Goal: Information Seeking & Learning: Get advice/opinions

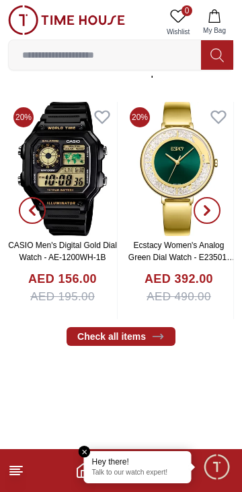
scroll to position [442, 0]
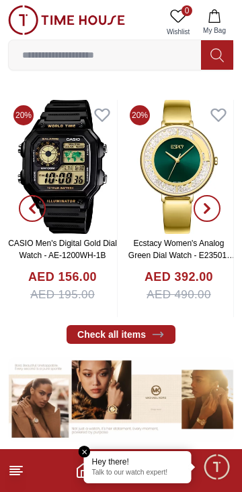
click at [90, 454] on div "Hey there! Talk to our watch expert!" at bounding box center [137, 468] width 107 height 32
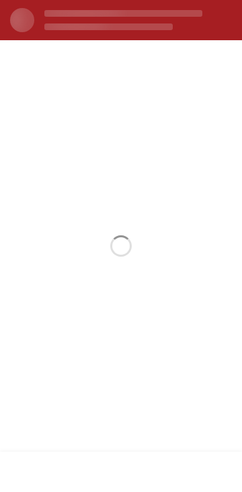
scroll to position [0, 0]
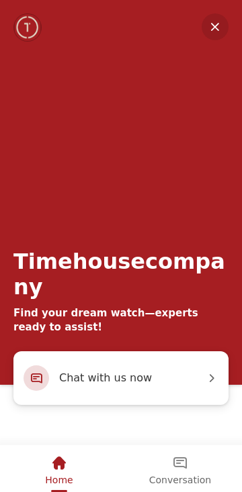
click at [94, 379] on span "Chat with us now" at bounding box center [132, 378] width 146 height 17
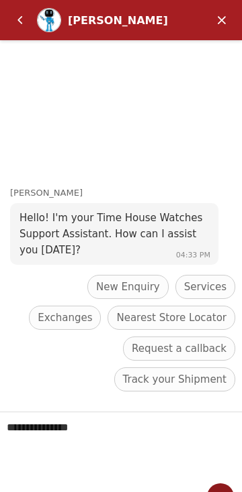
scroll to position [22, 0]
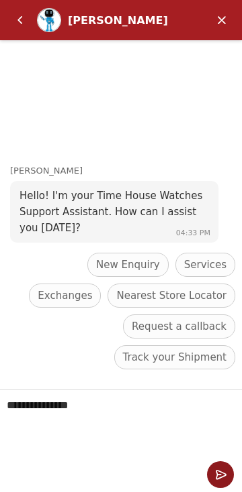
type textarea "**********"
click at [219, 474] on em "Send" at bounding box center [220, 475] width 27 height 27
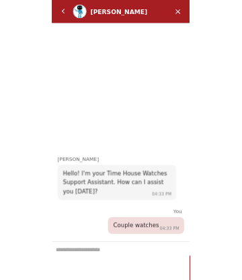
scroll to position [0, 0]
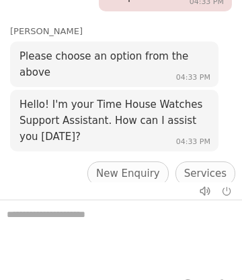
click at [87, 162] on div "New Enquiry" at bounding box center [127, 174] width 81 height 24
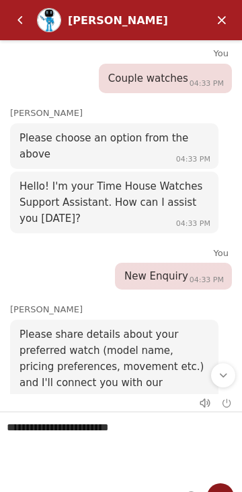
scroll to position [22, 0]
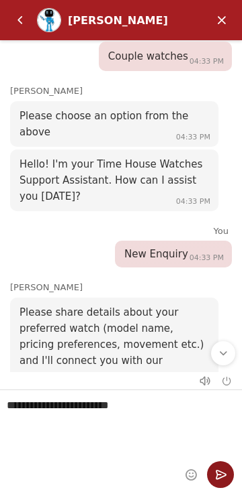
type textarea "**********"
click at [217, 476] on em "Send" at bounding box center [220, 475] width 27 height 27
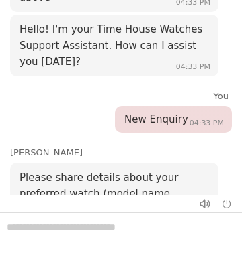
scroll to position [256, 0]
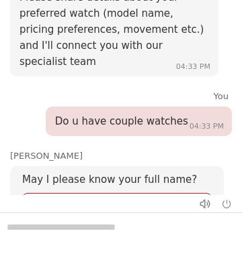
type input "******"
click at [185, 224] on span "Submit" at bounding box center [181, 229] width 34 height 11
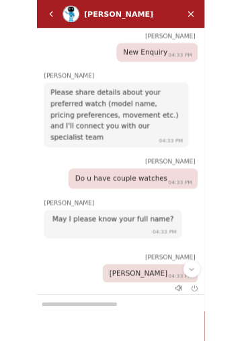
scroll to position [0, 0]
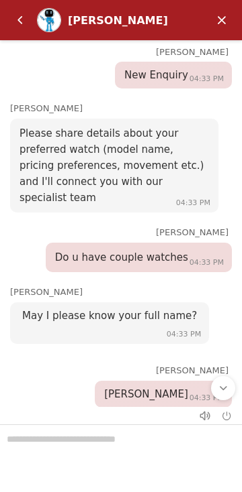
click at [87, 481] on input "Enter your phone number" at bounding box center [138, 493] width 125 height 24
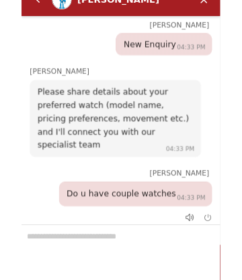
scroll to position [382, 0]
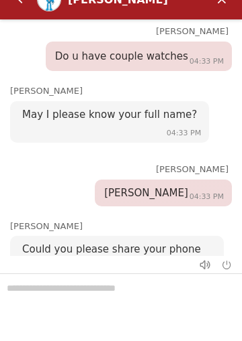
type input "********"
click at [34, 284] on div "+1" at bounding box center [47, 292] width 29 height 16
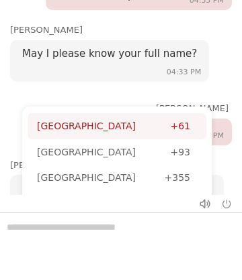
type input "**"
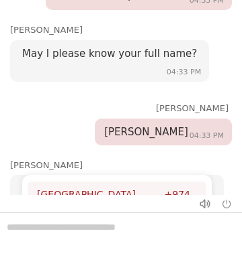
click at [55, 187] on div "[GEOGRAPHIC_DATA]" at bounding box center [100, 194] width 127 height 15
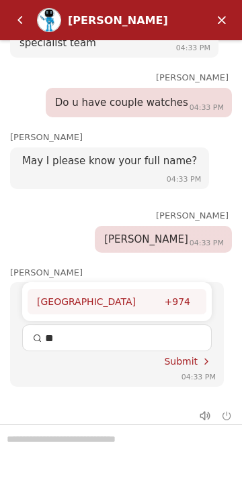
scroll to position [252, 0]
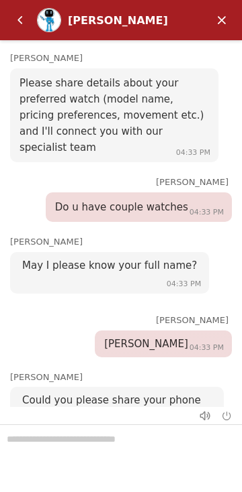
click at [185, 461] on span "Submit" at bounding box center [181, 466] width 34 height 11
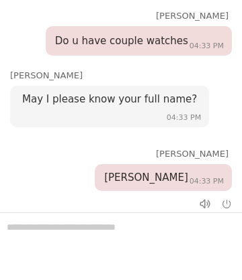
scroll to position [535, 0]
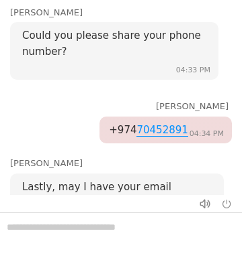
type input "**********"
click at [185, 262] on span "Submit" at bounding box center [181, 267] width 34 height 11
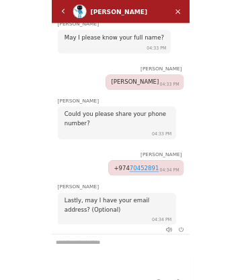
scroll to position [454, 0]
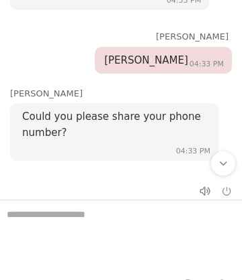
click at [36, 215] on textarea "We are here to help you" at bounding box center [121, 234] width 242 height 67
click at [34, 210] on textarea "We are here to help you" at bounding box center [121, 234] width 242 height 67
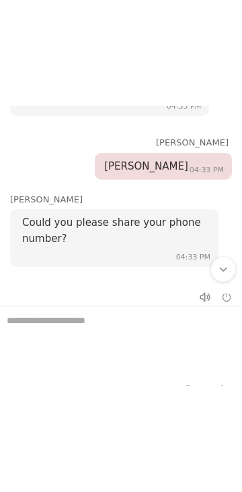
scroll to position [715, 0]
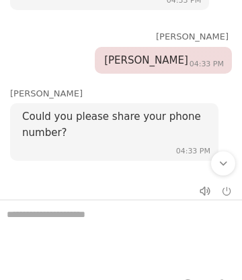
click at [219, 162] on em "Scroll to bottom" at bounding box center [223, 164] width 12 height 12
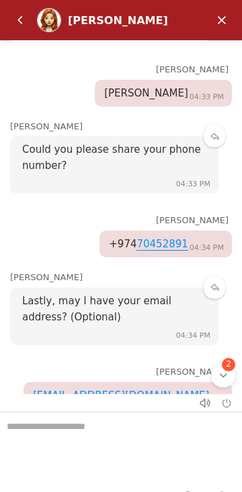
scroll to position [628, 0]
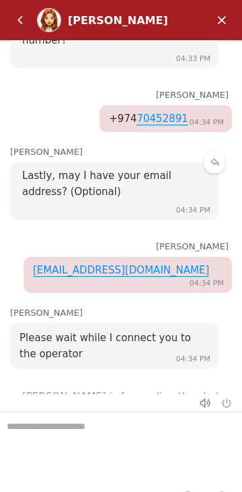
click at [60, 421] on textarea "We are here to help you" at bounding box center [121, 446] width 242 height 67
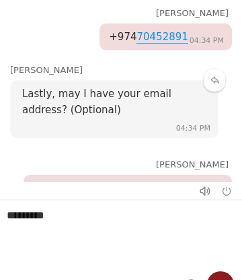
type textarea "********"
click at [215, 278] on em "Send" at bounding box center [220, 285] width 27 height 27
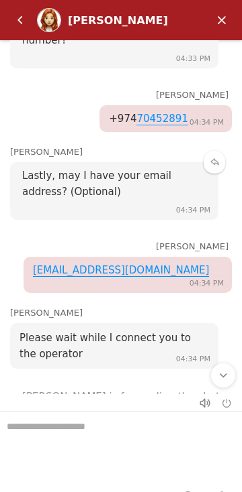
scroll to position [670, 0]
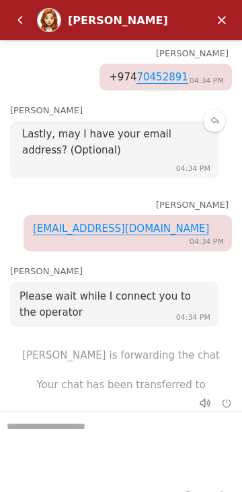
click at [72, 432] on textarea "We are here to help you" at bounding box center [121, 446] width 242 height 67
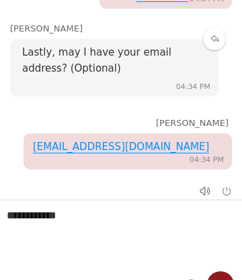
type textarea "**********"
click at [217, 272] on em "Send" at bounding box center [220, 285] width 27 height 27
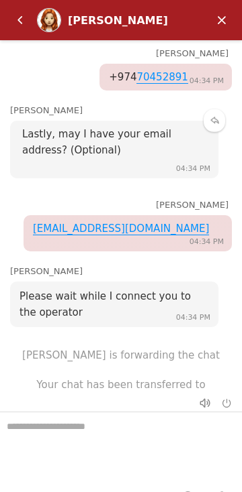
scroll to position [699, 0]
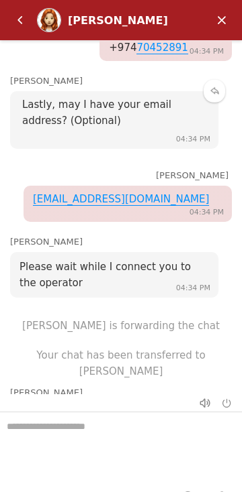
click at [68, 433] on textarea "We are here to help you" at bounding box center [121, 446] width 242 height 67
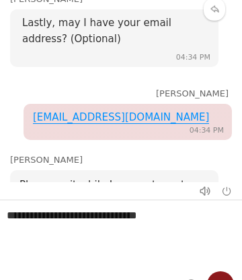
type textarea "**********"
click at [213, 274] on em "Send" at bounding box center [220, 285] width 27 height 27
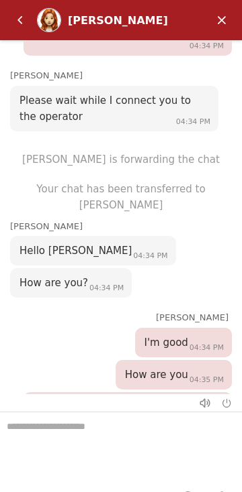
scroll to position [866, 0]
click at [57, 431] on textarea "We are here to help you" at bounding box center [121, 446] width 242 height 67
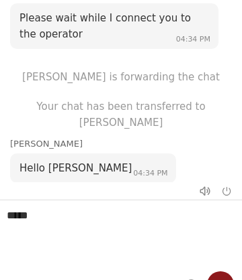
type textarea "****"
click at [217, 274] on em "Send" at bounding box center [220, 285] width 27 height 27
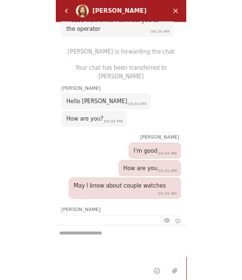
scroll to position [907, 0]
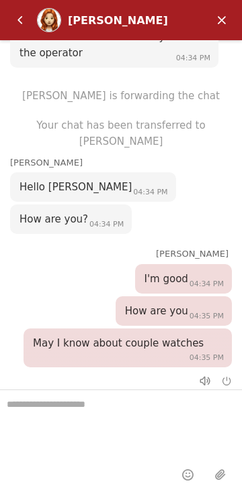
click at [100, 406] on textarea "We are here to help you" at bounding box center [121, 423] width 242 height 67
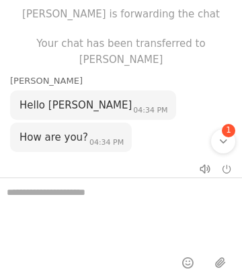
scroll to position [1155, 0]
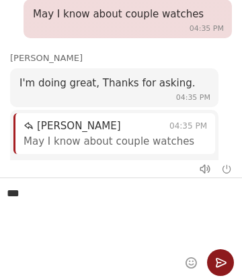
type textarea "***"
click at [218, 261] on em "Send" at bounding box center [220, 263] width 27 height 27
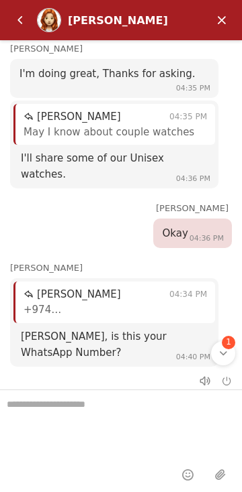
scroll to position [1299, 0]
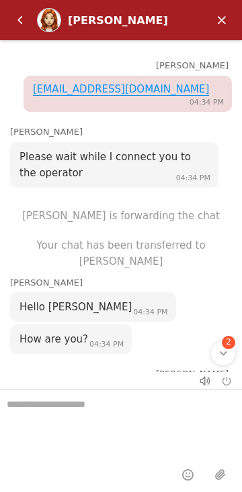
scroll to position [763, 0]
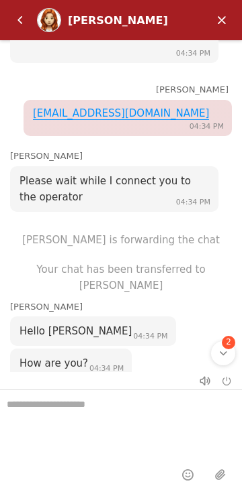
click at [217, 11] on em "Minimize" at bounding box center [221, 20] width 27 height 27
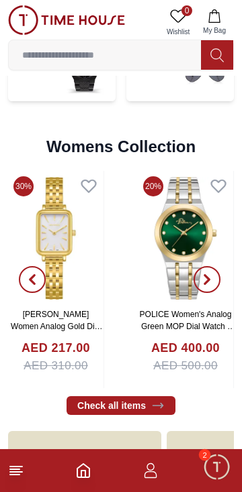
click at [32, 21] on img at bounding box center [66, 20] width 117 height 30
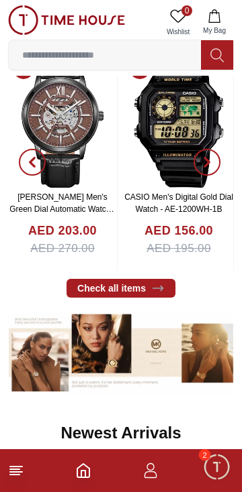
scroll to position [490, 0]
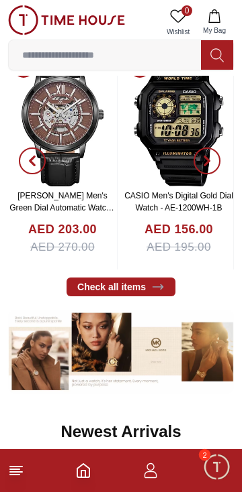
click at [217, 465] on span "Minimize live chat window" at bounding box center [216, 467] width 39 height 39
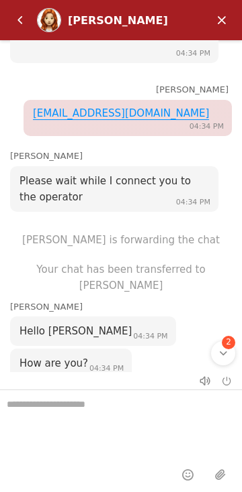
scroll to position [1518, 0]
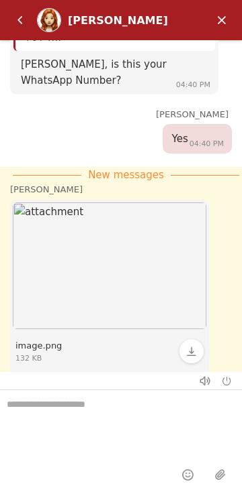
click at [19, 24] on em "Back" at bounding box center [20, 20] width 27 height 27
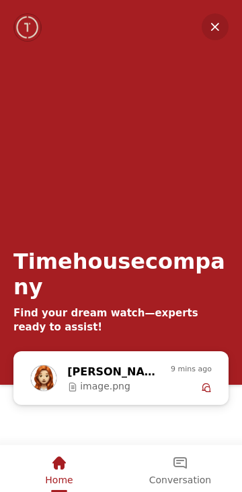
scroll to position [1089, 0]
click at [44, 21] on div at bounding box center [66, 27] width 107 height 28
click at [69, 470] on div "Home" at bounding box center [59, 463] width 28 height 23
click at [217, 21] on em "Minimize" at bounding box center [214, 26] width 27 height 27
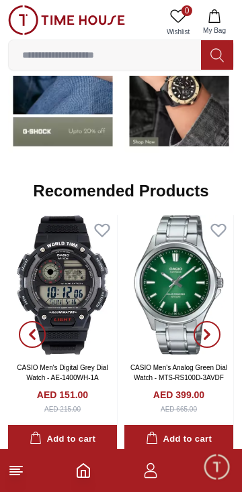
scroll to position [1291, 0]
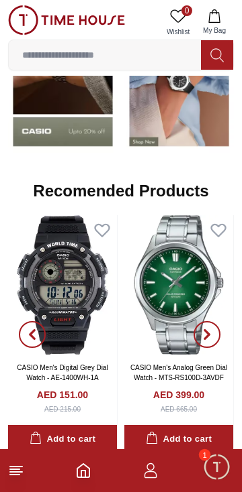
click at [219, 475] on span "Minimize live chat window" at bounding box center [216, 467] width 39 height 39
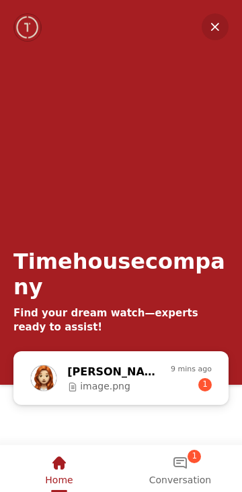
click at [205, 387] on span "1" at bounding box center [204, 384] width 13 height 13
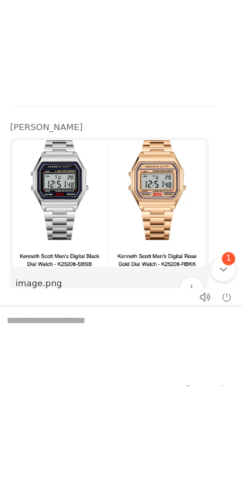
scroll to position [1680, 0]
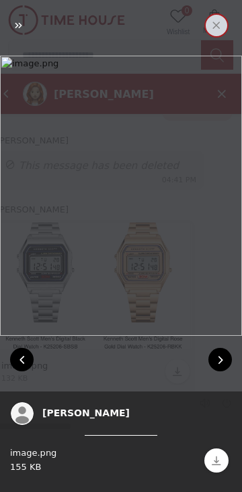
scroll to position [546, 0]
click at [221, 21] on em "Close" at bounding box center [216, 25] width 24 height 24
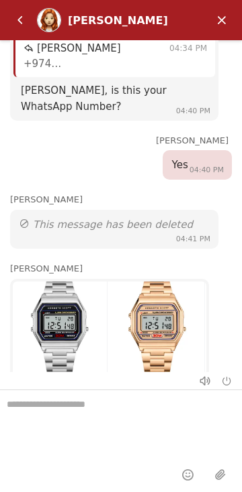
scroll to position [1459, 0]
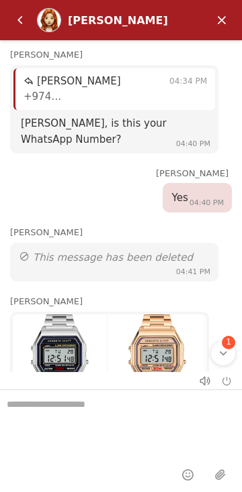
click at [213, 15] on em "Minimize" at bounding box center [221, 20] width 27 height 27
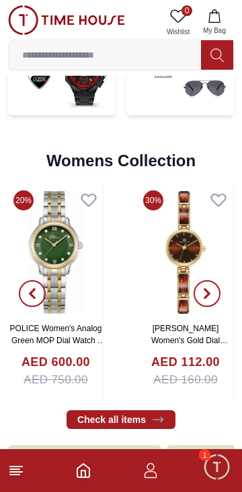
scroll to position [2899, 0]
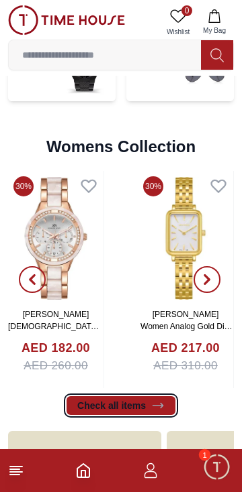
click at [113, 397] on link "Check all items" at bounding box center [120, 406] width 109 height 19
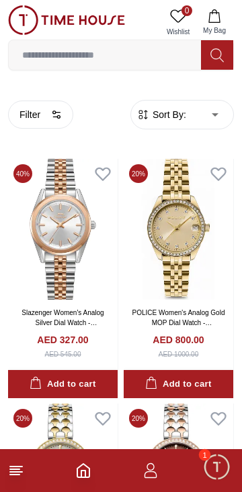
click at [176, 110] on span "Sort By:" at bounding box center [168, 114] width 36 height 13
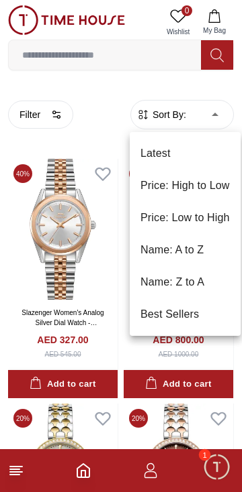
click at [164, 215] on li "Price: Low to High" at bounding box center [184, 218] width 111 height 32
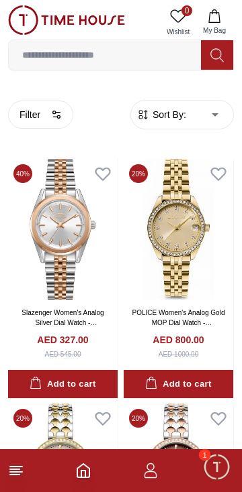
type input "*"
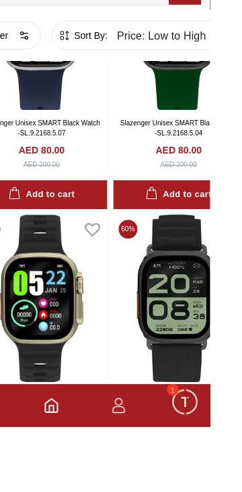
scroll to position [2196, 0]
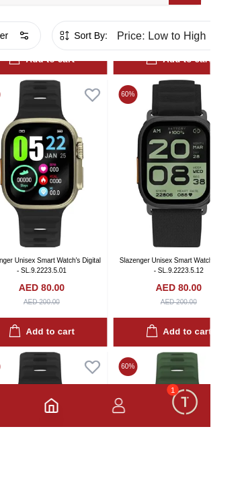
scroll to position [2348, 0]
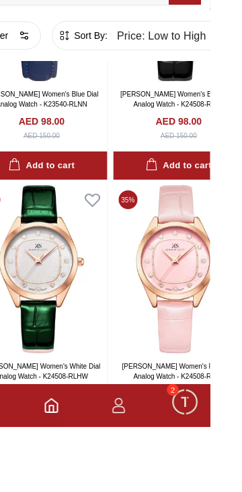
scroll to position [7219, 0]
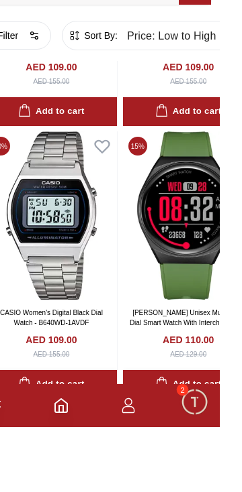
scroll to position [10054, 0]
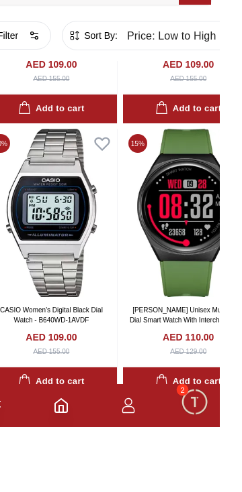
scroll to position [7490, 0]
